Goal: Find specific page/section: Find specific page/section

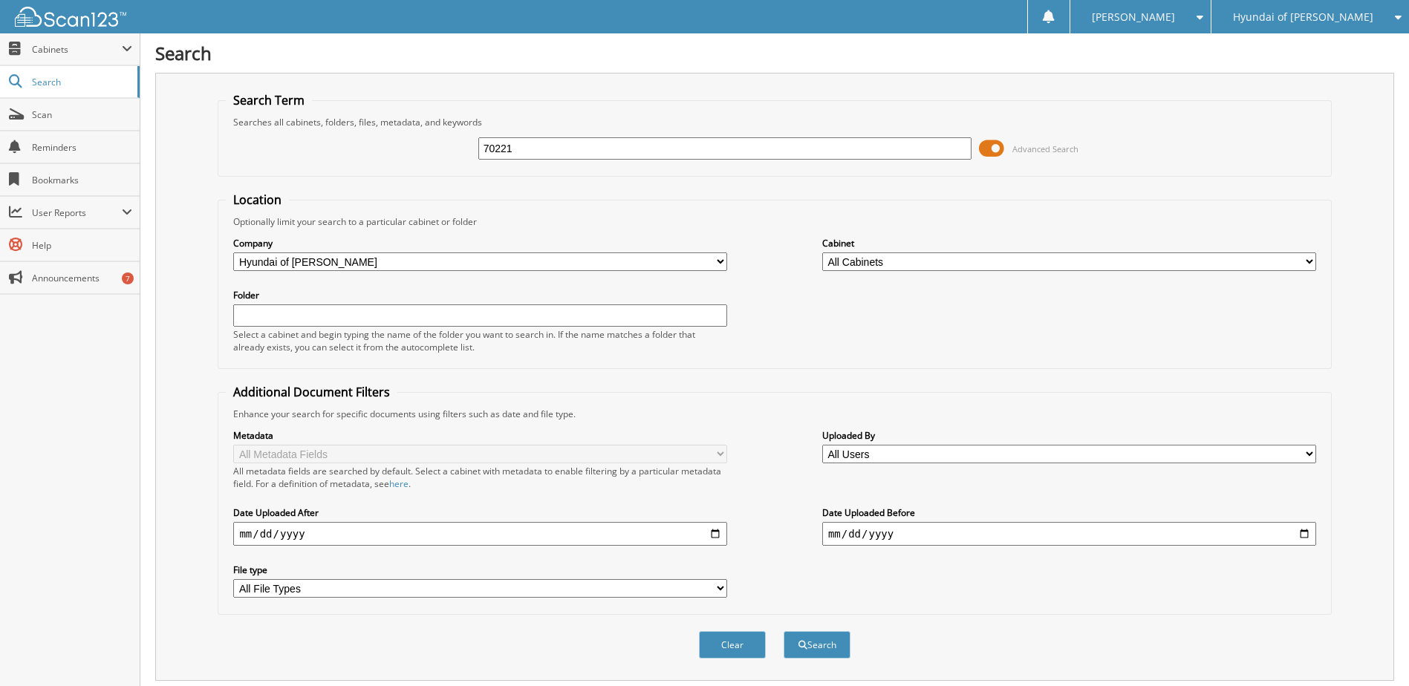
type input "70221"
click at [784, 631] on button "Search" at bounding box center [817, 644] width 67 height 27
click at [996, 148] on span at bounding box center [991, 148] width 25 height 22
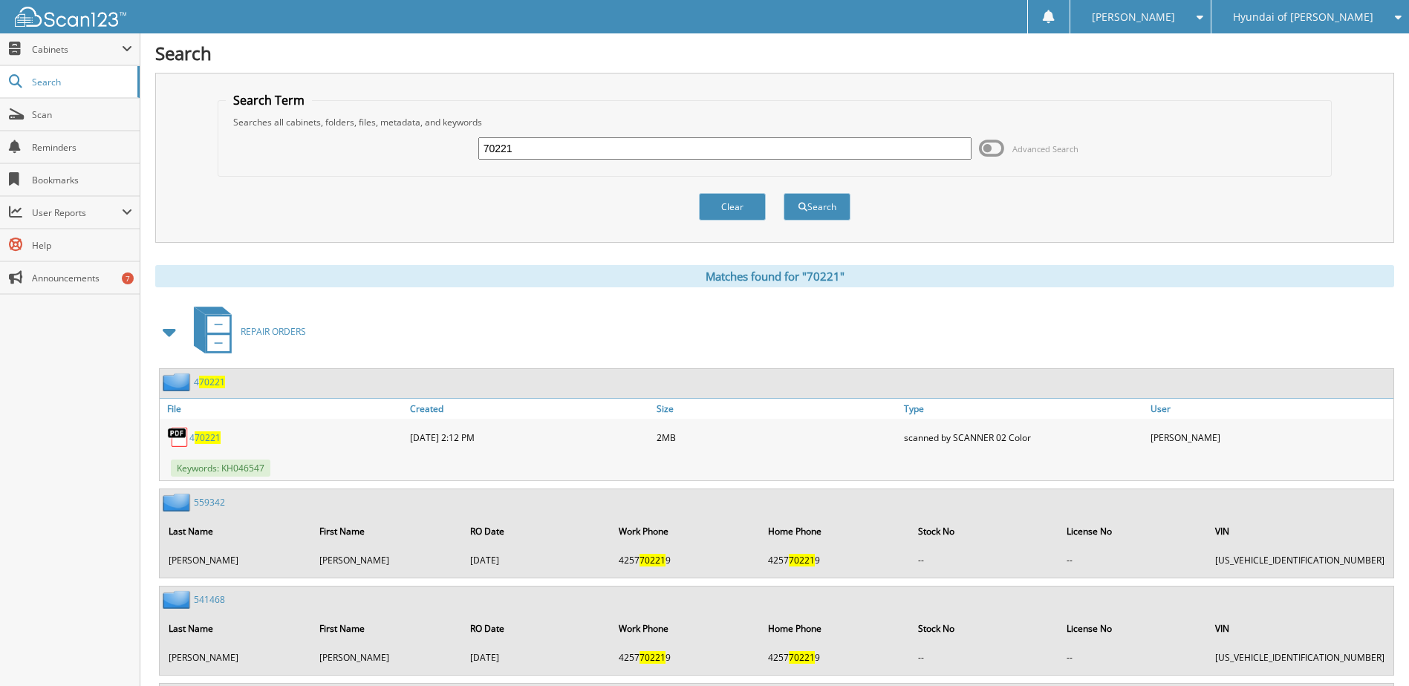
click at [169, 325] on span at bounding box center [170, 332] width 21 height 27
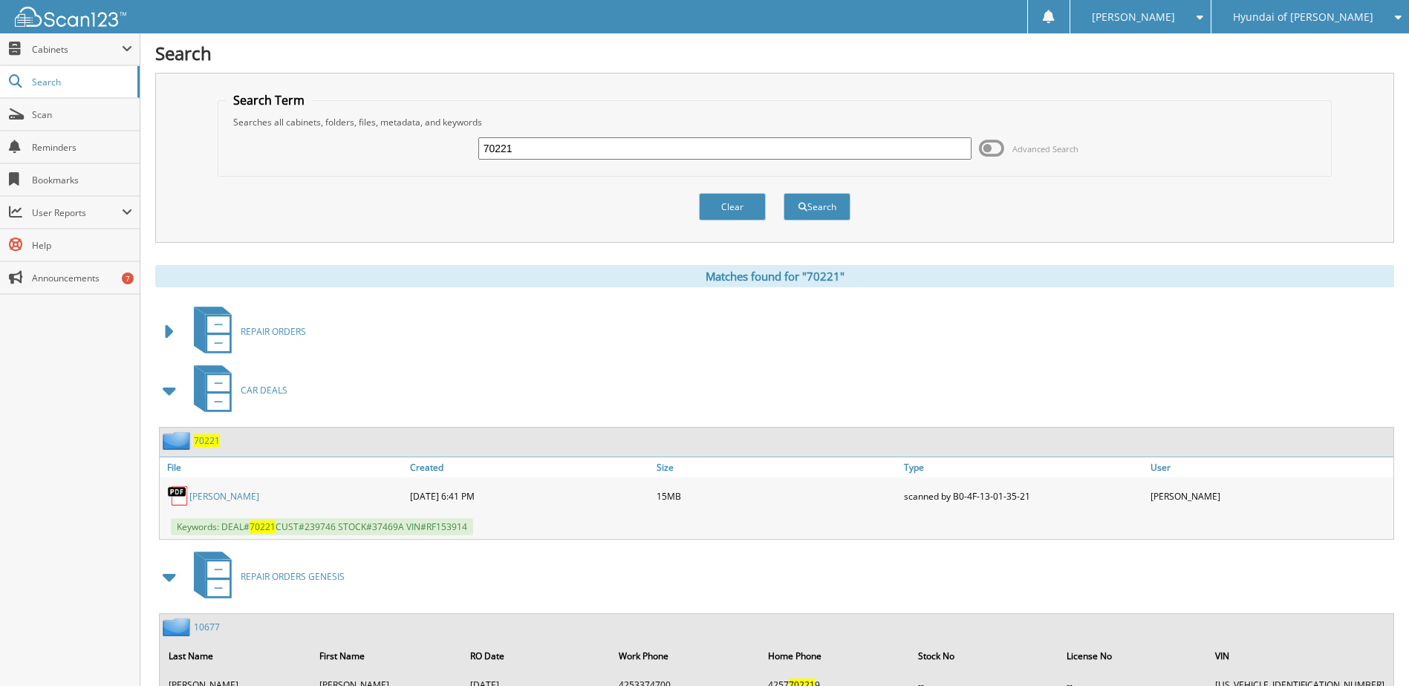
click at [213, 500] on link "[PERSON_NAME]" at bounding box center [224, 496] width 70 height 13
click at [881, 320] on div "REPAIR ORDERS" at bounding box center [774, 331] width 1239 height 59
click at [195, 496] on link "[PERSON_NAME]" at bounding box center [224, 496] width 70 height 13
